Goal: Check status

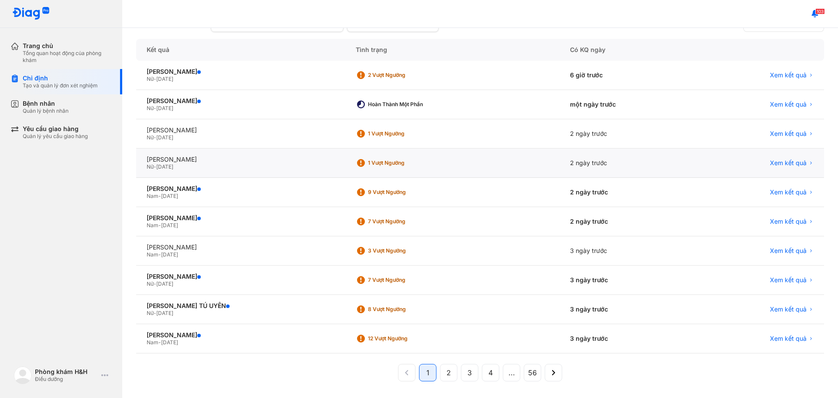
scroll to position [87, 0]
click at [356, 313] on div "8 Vượt ngưỡng" at bounding box center [452, 308] width 214 height 29
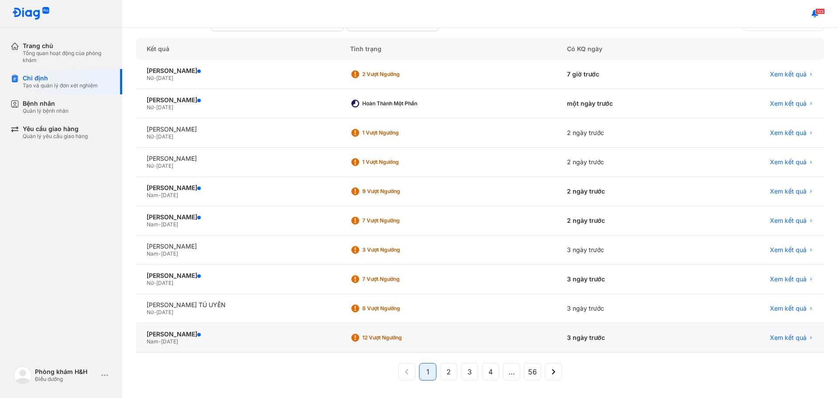
click at [350, 333] on div "12 Vượt ngưỡng" at bounding box center [448, 337] width 217 height 29
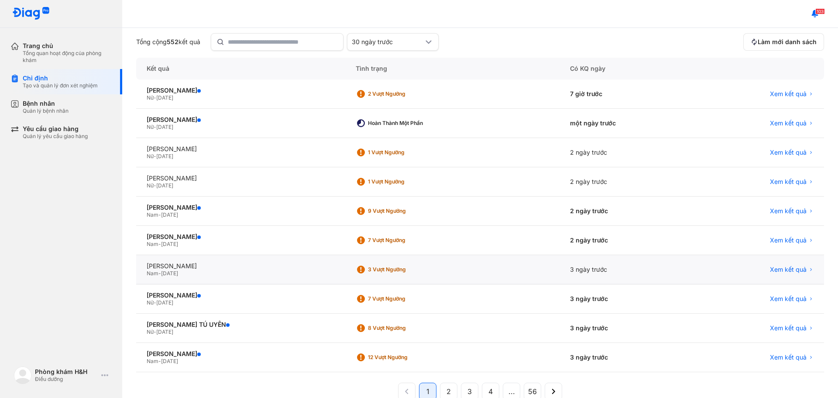
scroll to position [87, 0]
